Goal: Check status: Check status

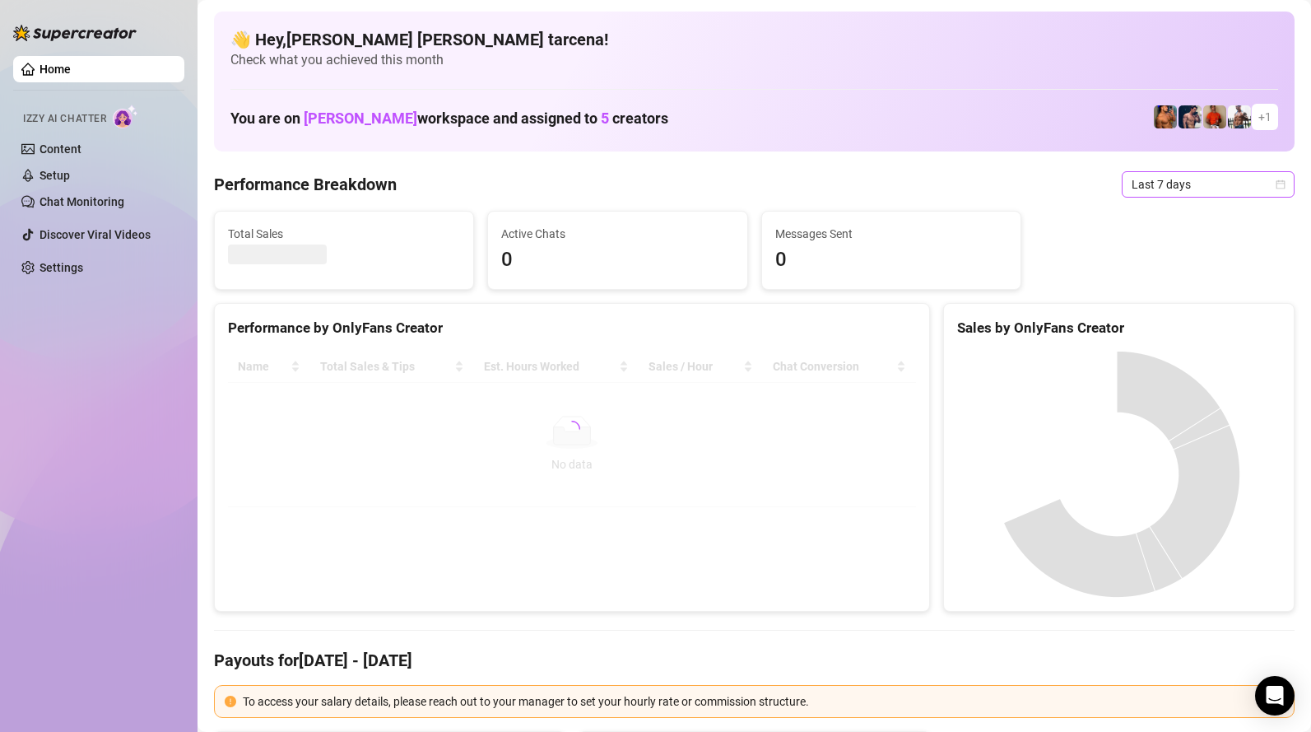
click at [1187, 189] on span "Last 7 days" at bounding box center [1208, 184] width 153 height 25
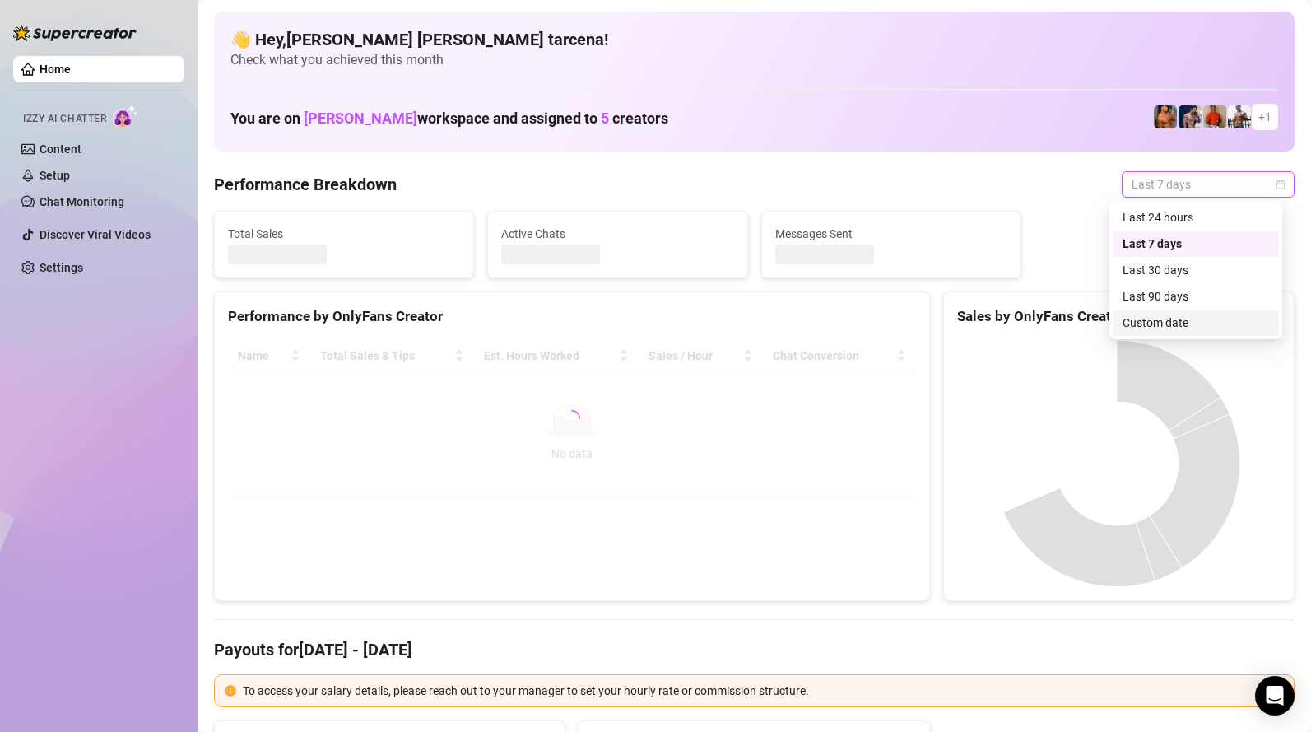
click at [1162, 324] on div "Custom date" at bounding box center [1196, 323] width 147 height 18
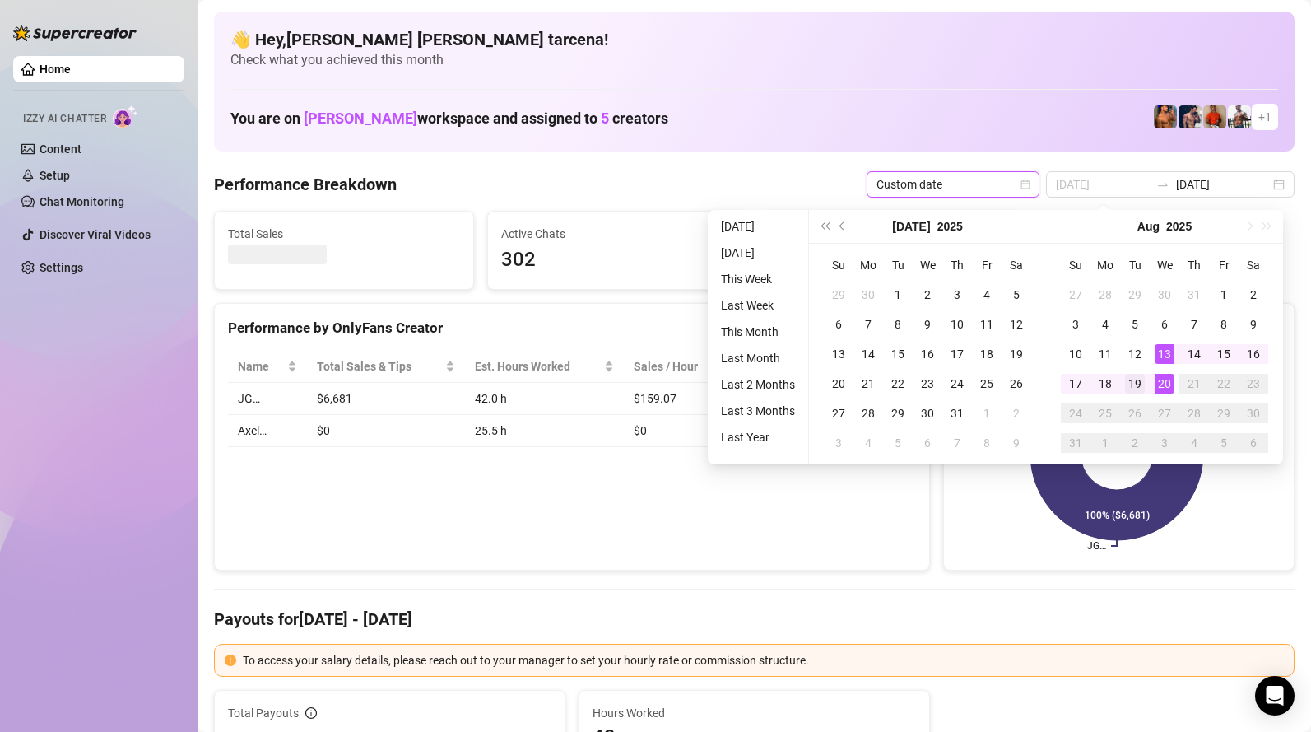
type input "[DATE]"
click at [1138, 389] on div "19" at bounding box center [1135, 384] width 20 height 20
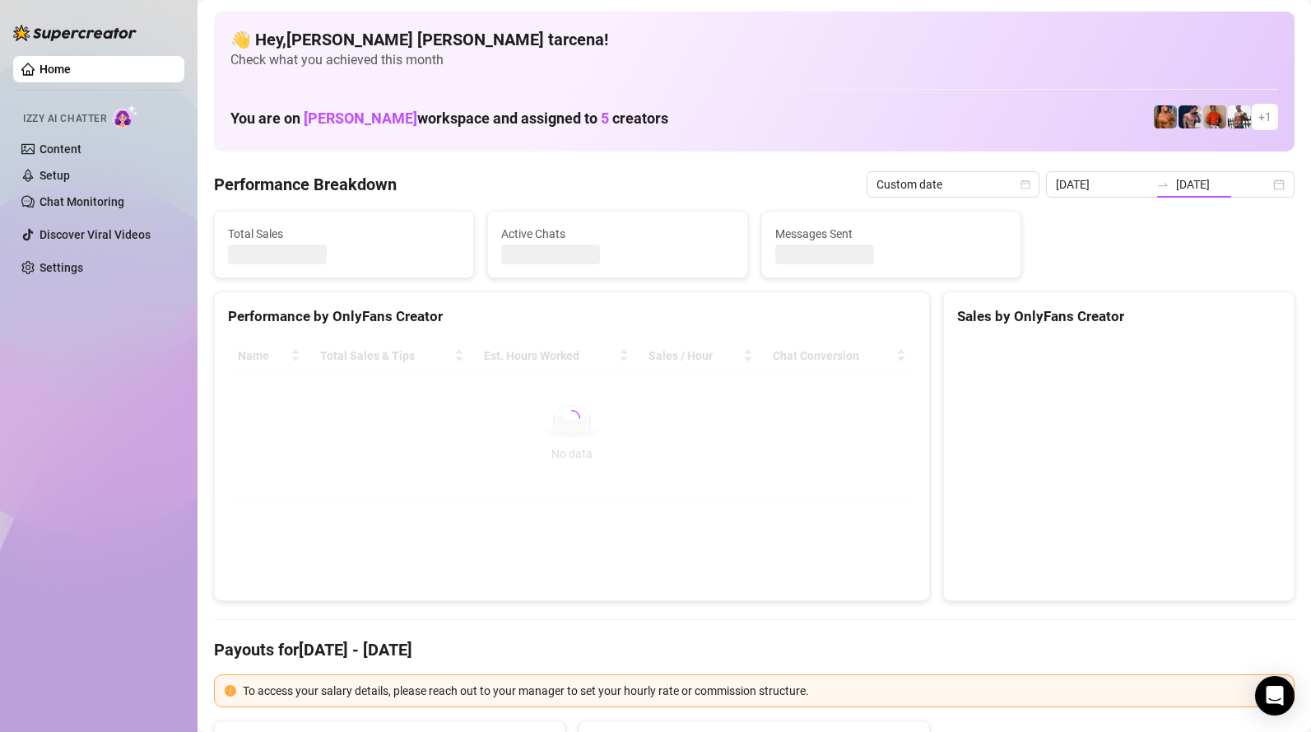
type input "[DATE]"
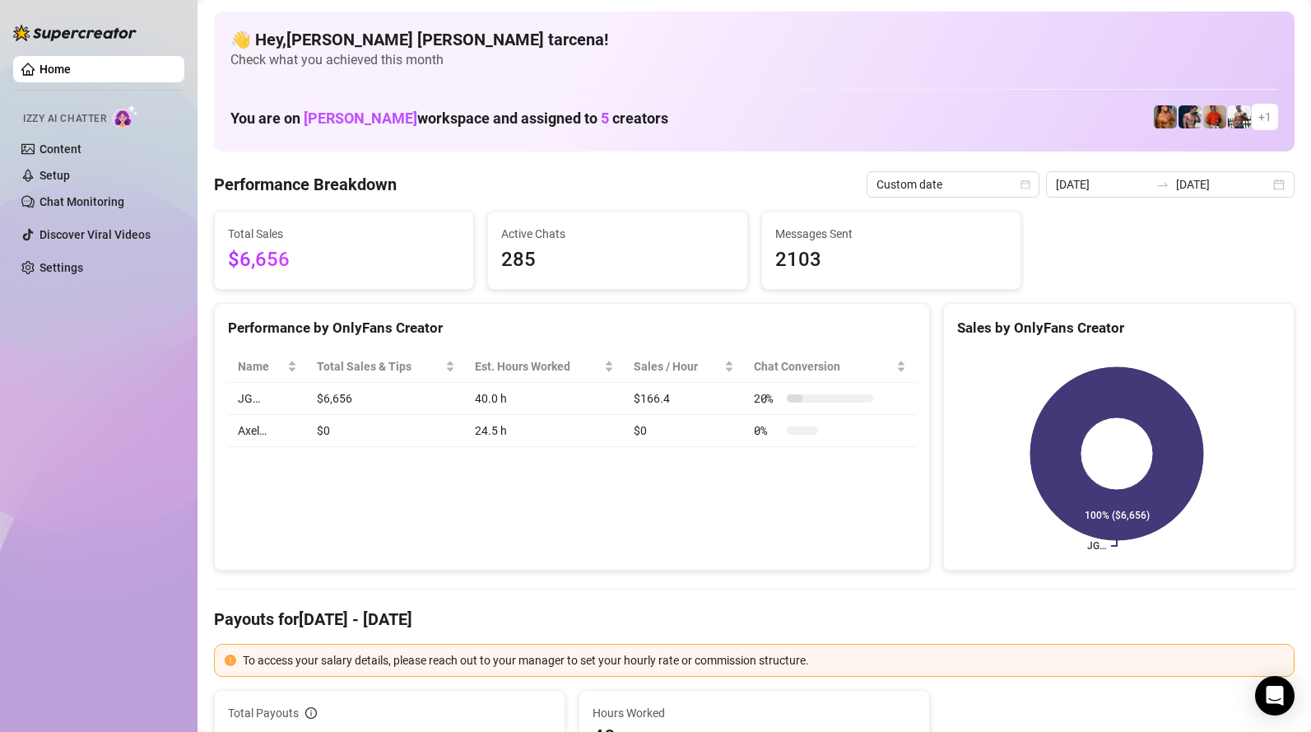
click at [1148, 193] on input "[DATE]" at bounding box center [1103, 184] width 94 height 18
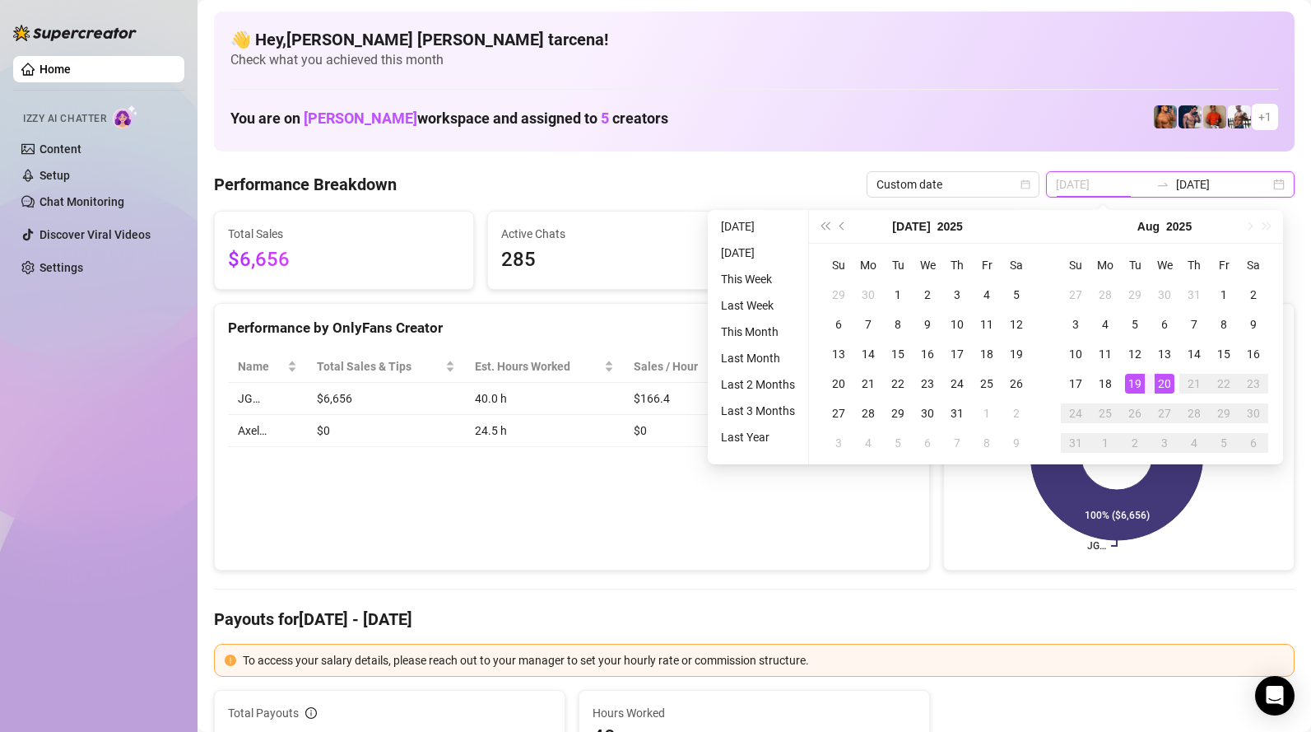
type input "[DATE]"
click at [1135, 380] on div "19" at bounding box center [1135, 384] width 20 height 20
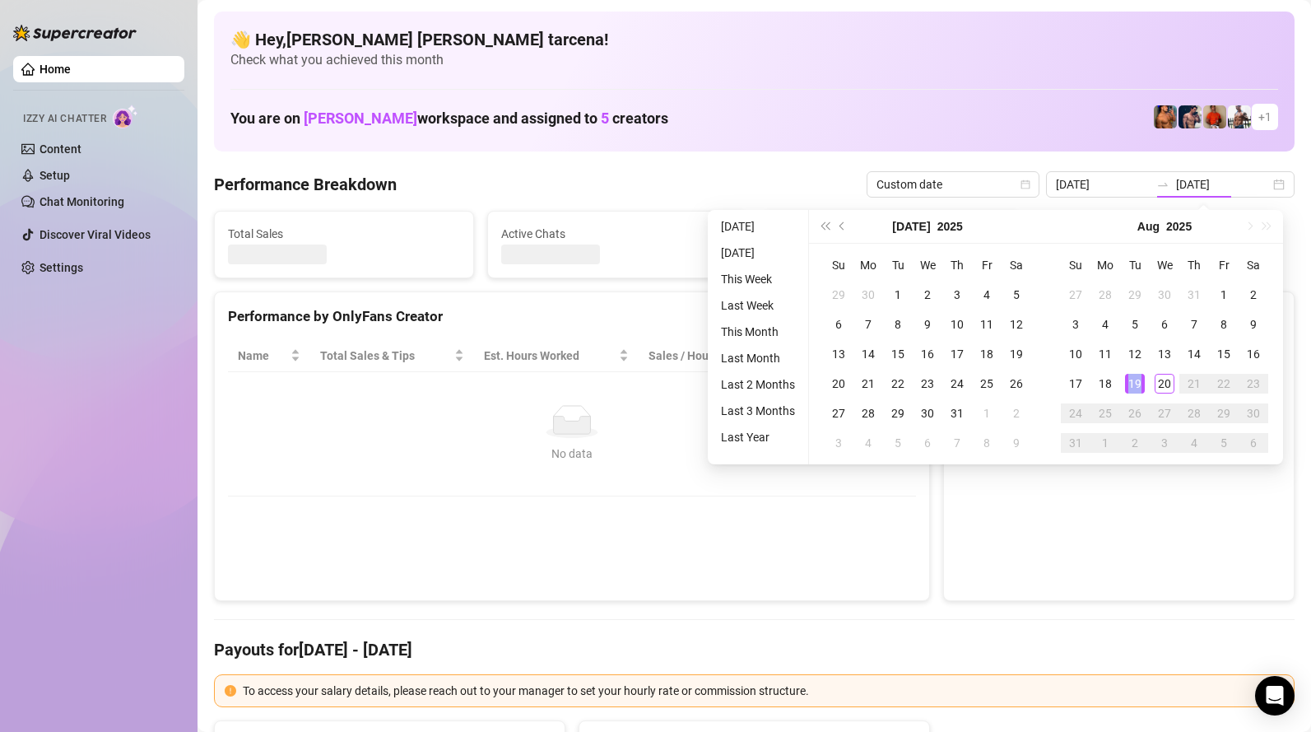
type input "[DATE]"
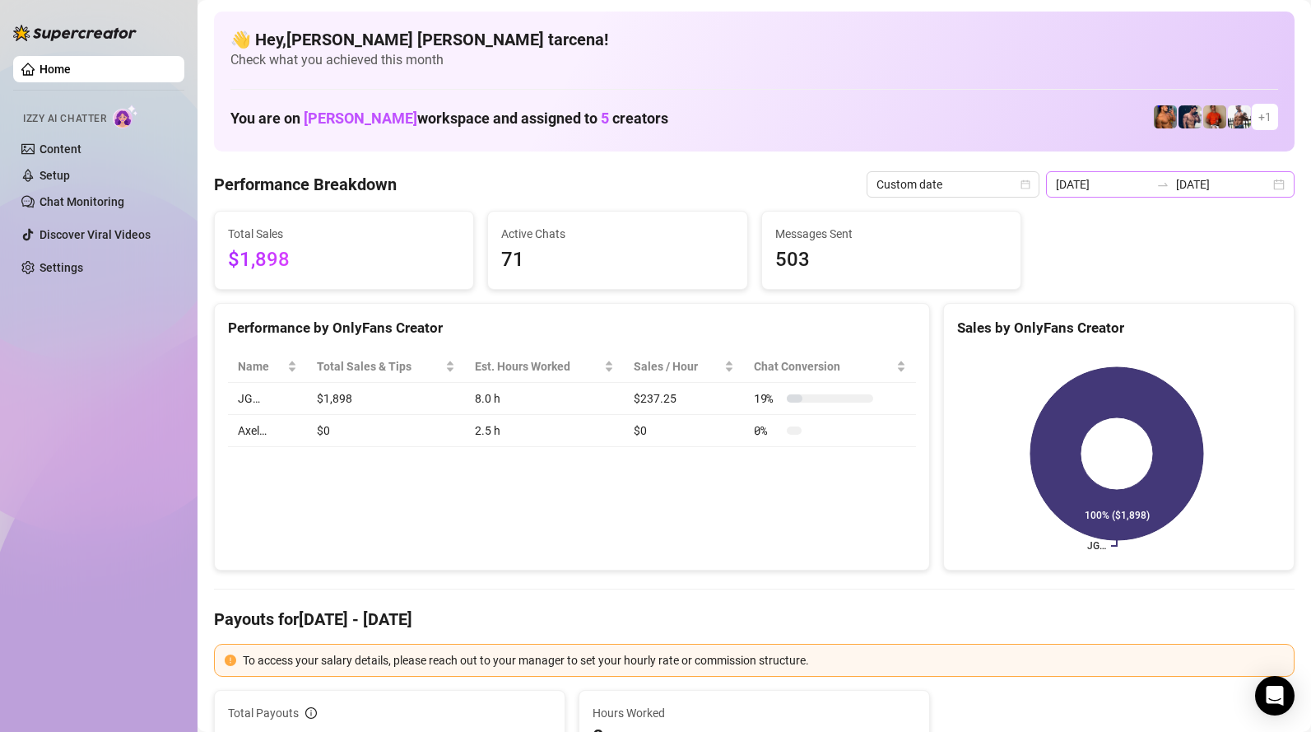
click at [1157, 194] on div "[DATE] [DATE]" at bounding box center [1170, 184] width 249 height 26
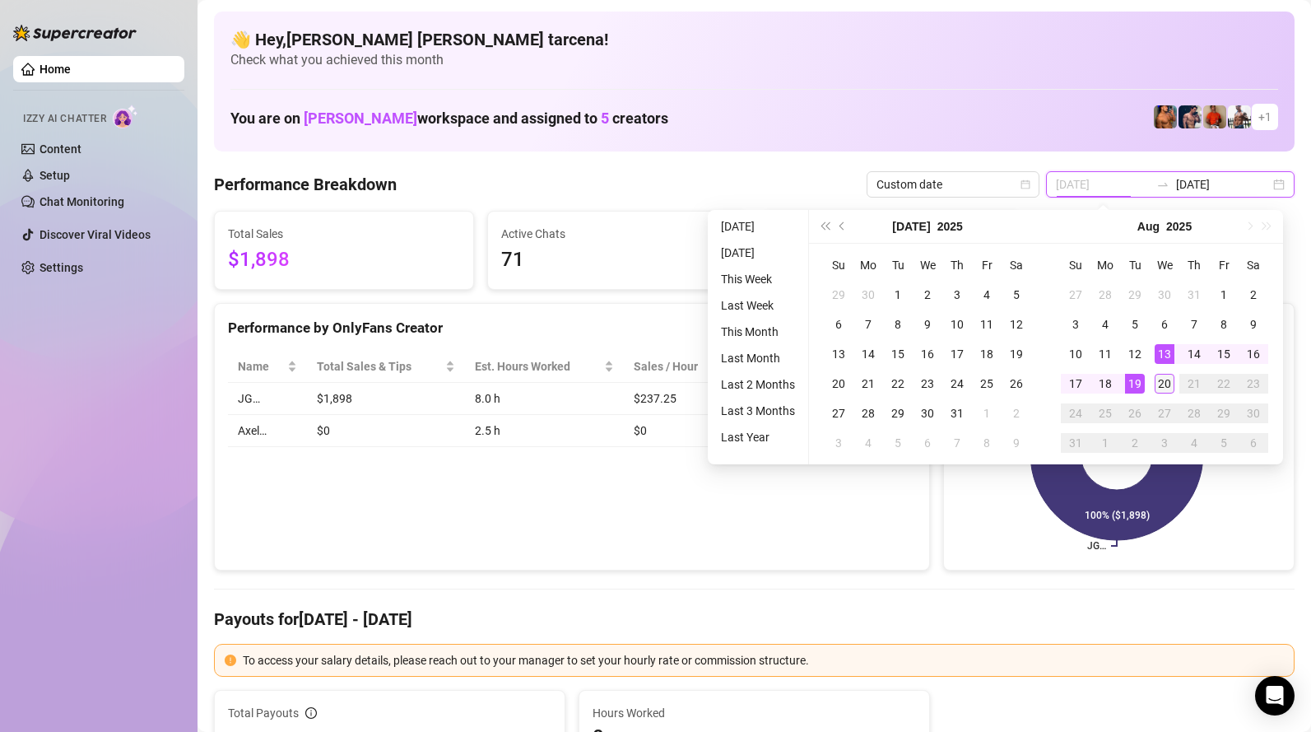
type input "[DATE]"
click at [1159, 389] on div "20" at bounding box center [1165, 384] width 20 height 20
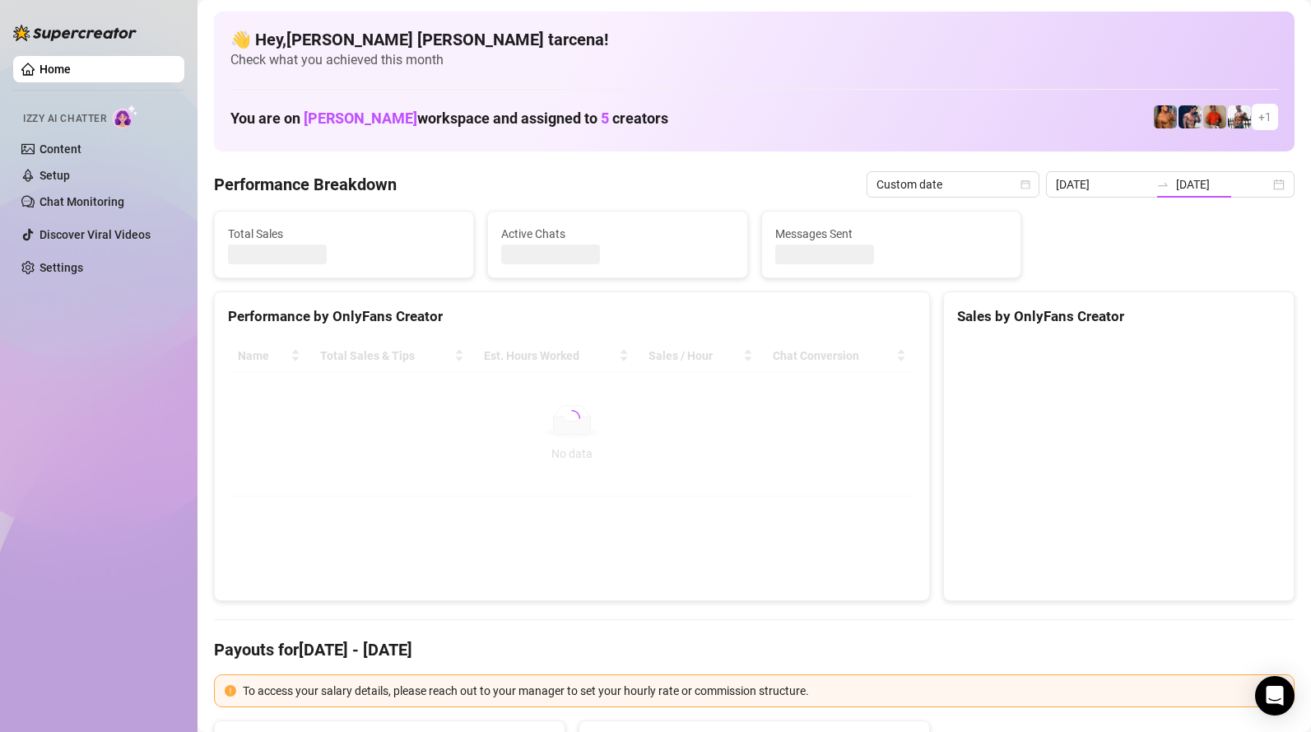
type input "[DATE]"
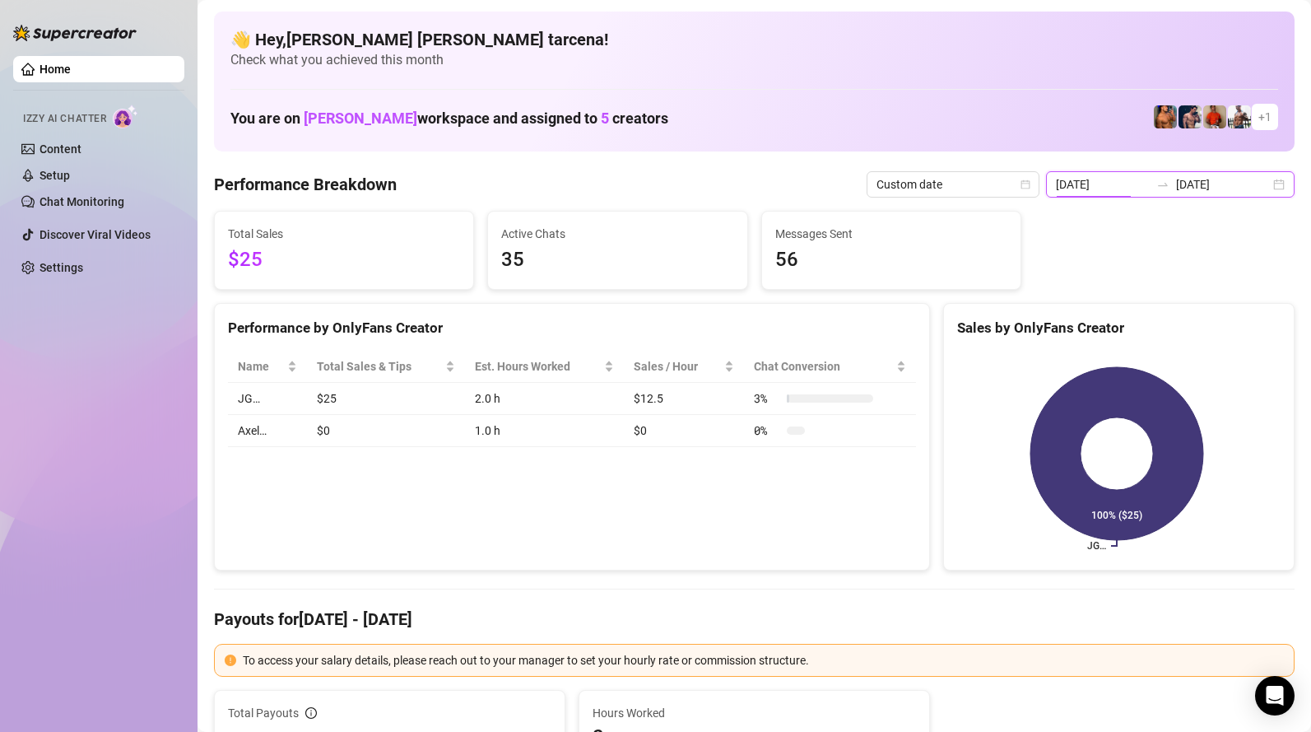
click at [1137, 192] on input "[DATE]" at bounding box center [1103, 184] width 94 height 18
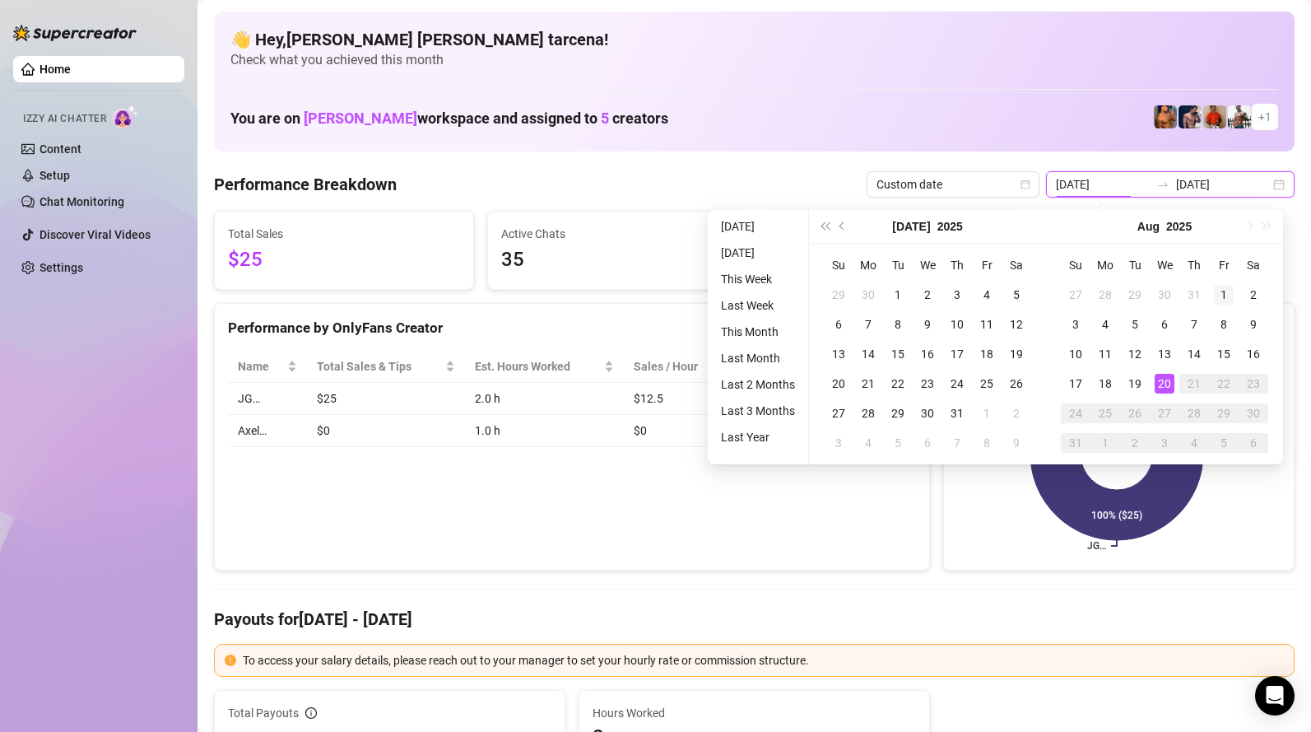
type input "[DATE]"
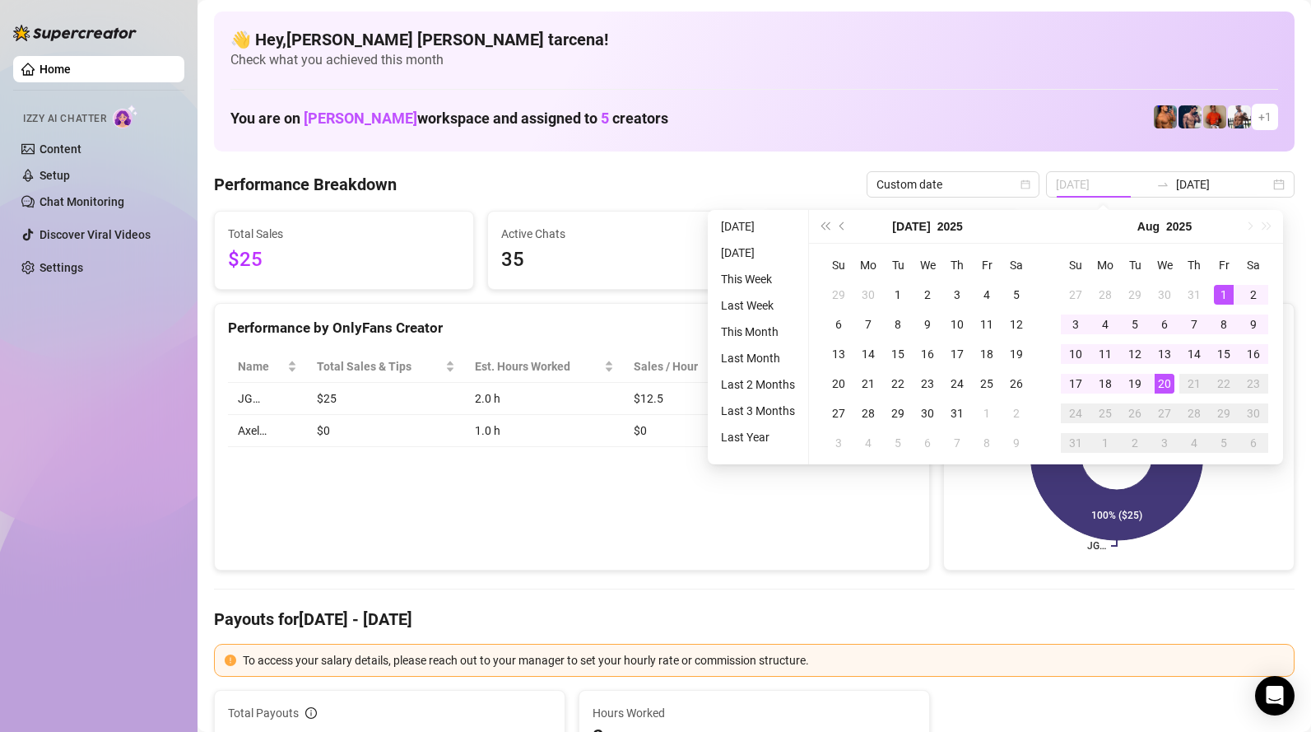
click at [1216, 293] on div "1" at bounding box center [1224, 295] width 20 height 20
type input "[DATE]"
click at [1160, 384] on div "20" at bounding box center [1165, 384] width 20 height 20
type input "[DATE]"
